Goal: Task Accomplishment & Management: Manage account settings

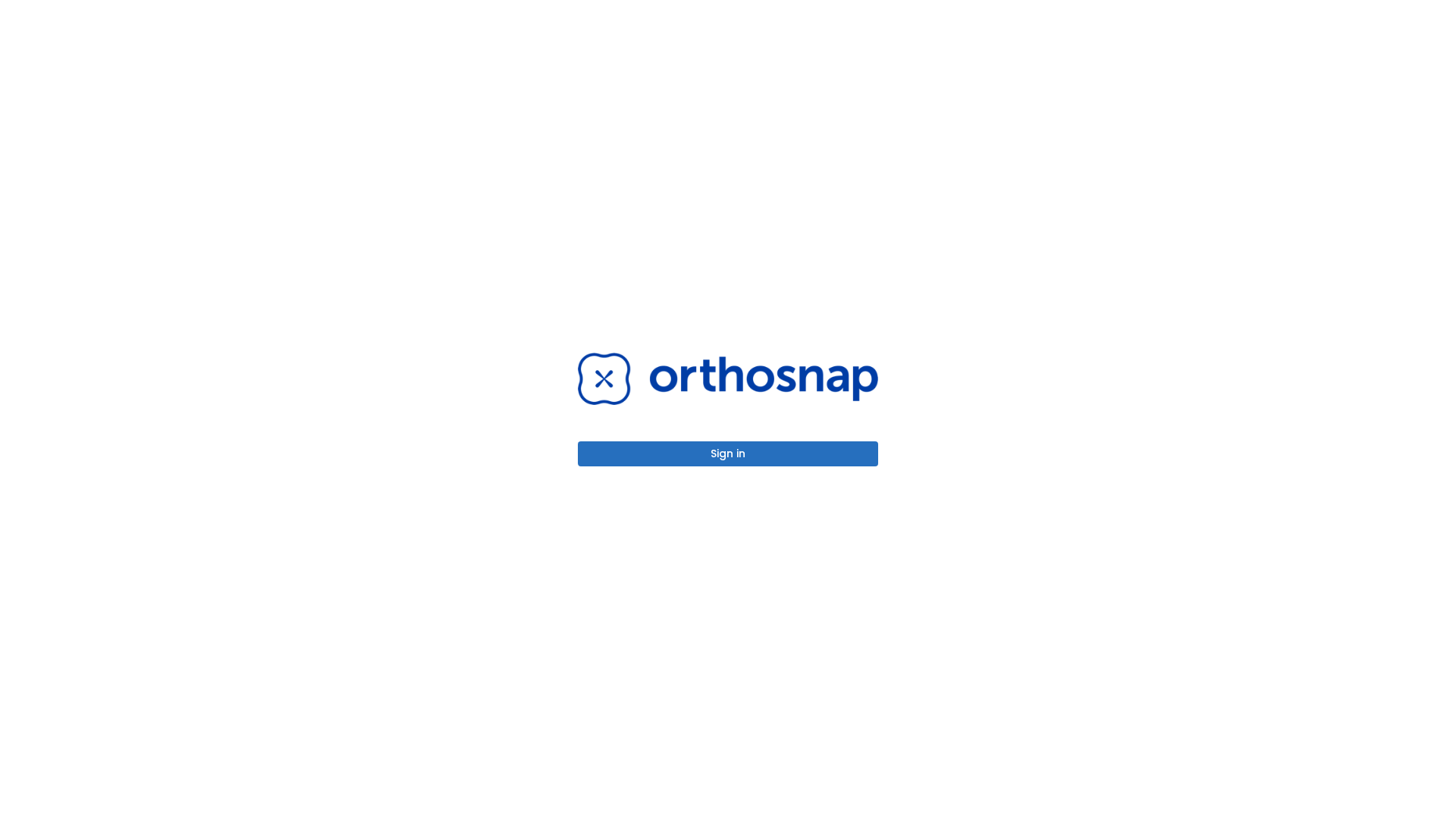
click at [728, 453] on button "Sign in" at bounding box center [728, 453] width 300 height 25
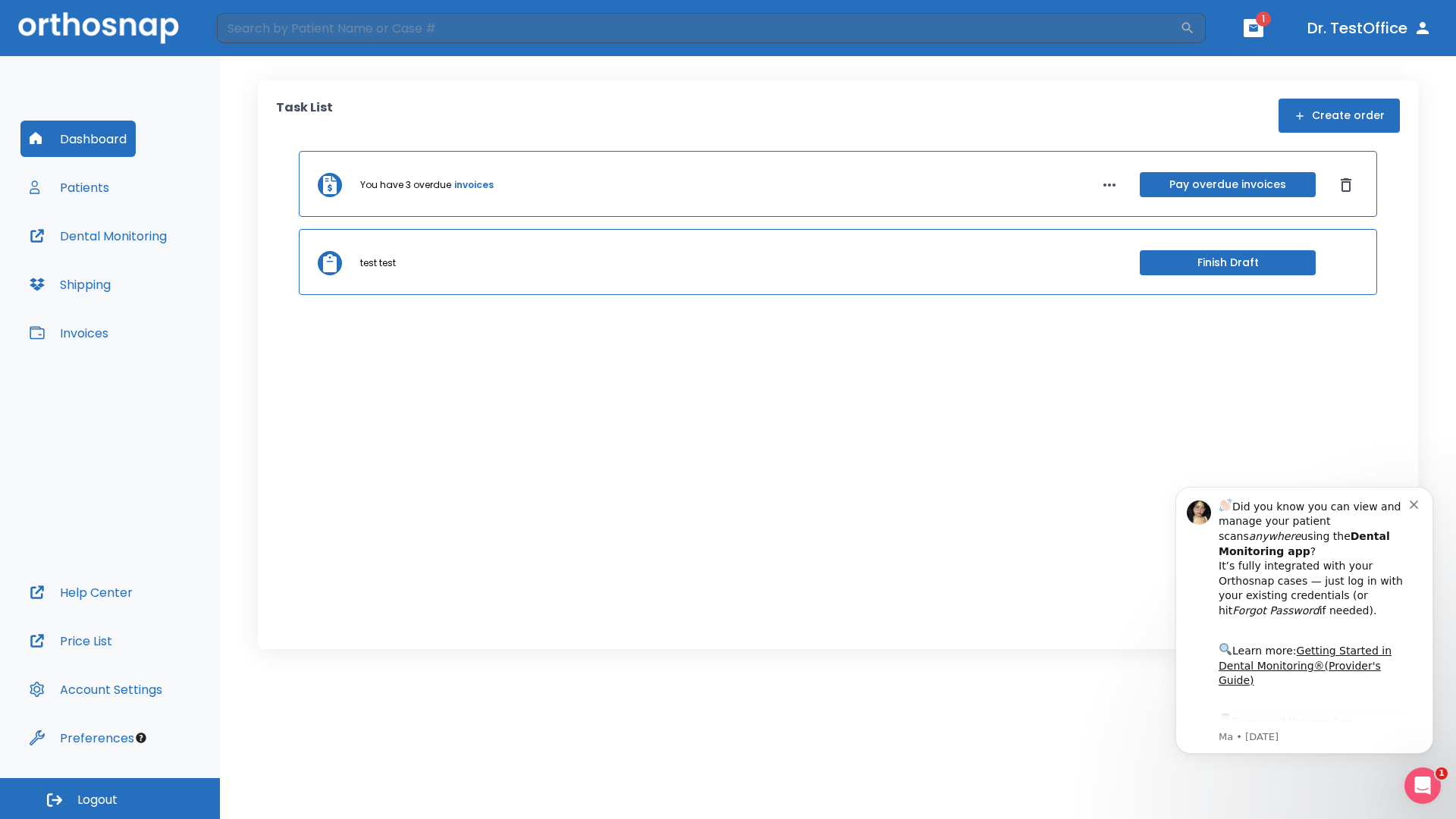
click at [110, 798] on span "Logout" at bounding box center [98, 799] width 40 height 17
